Goal: Task Accomplishment & Management: Manage account settings

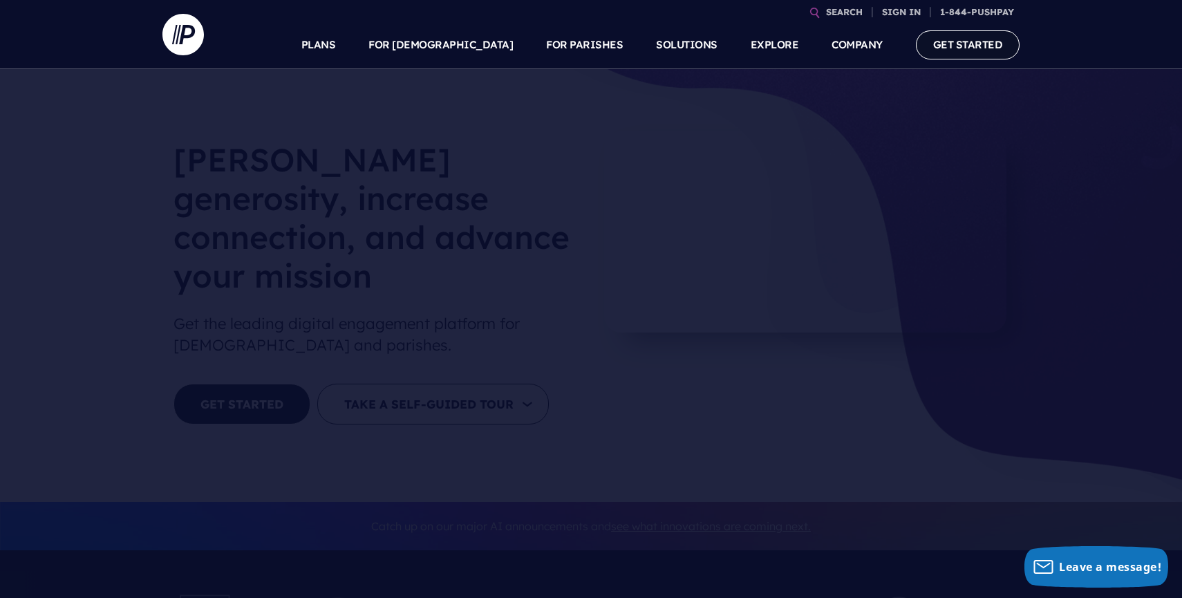
click at [942, 53] on link "GET STARTED" at bounding box center [968, 44] width 104 height 28
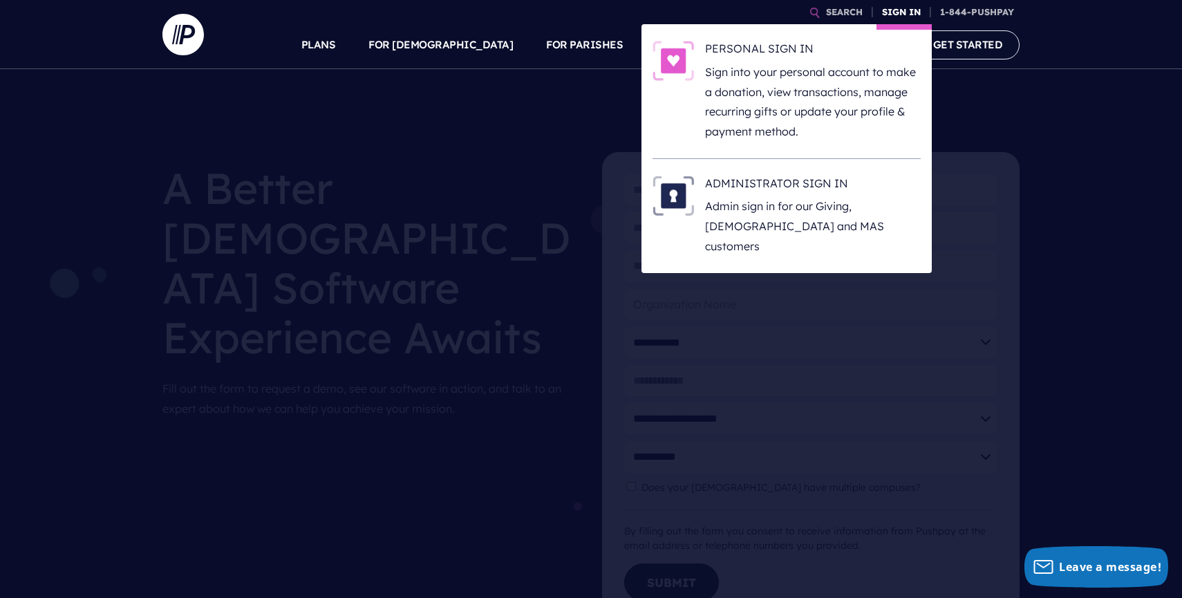
click at [894, 11] on link "SIGN IN" at bounding box center [901, 12] width 50 height 24
click at [818, 78] on p "Sign into your personal account to make a donation, view transactions, manage r…" at bounding box center [813, 101] width 216 height 79
